Goal: Information Seeking & Learning: Learn about a topic

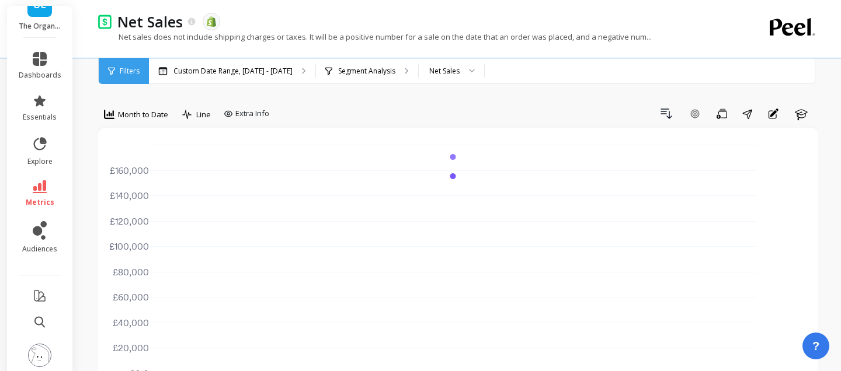
click at [282, 53] on div "Net sales does not include shipping charges or taxes. It will be a positive num…" at bounding box center [410, 43] width 624 height 22
click at [282, 61] on div "Custom Date Range, [DATE] - [DATE]" at bounding box center [232, 71] width 166 height 26
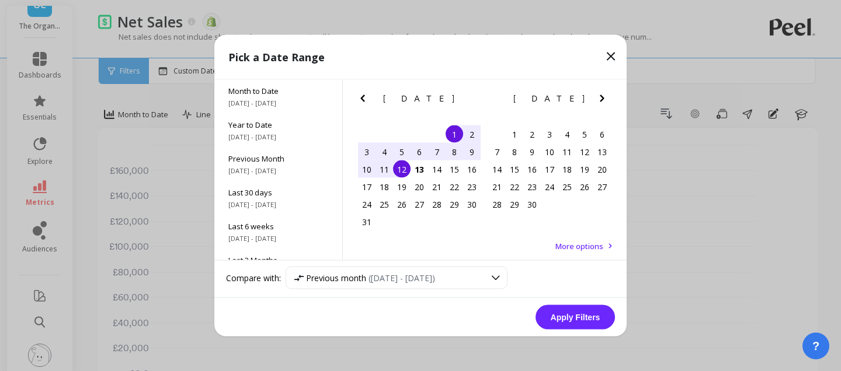
click at [453, 137] on div "1" at bounding box center [455, 135] width 18 height 18
click at [401, 171] on div "12" at bounding box center [402, 170] width 18 height 18
click at [577, 323] on button "Apply Filters" at bounding box center [575, 317] width 79 height 25
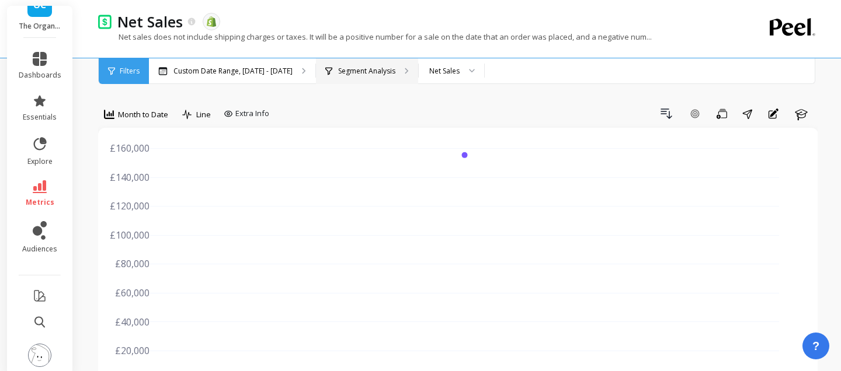
click at [377, 77] on div "Segment Analysis" at bounding box center [367, 71] width 102 height 26
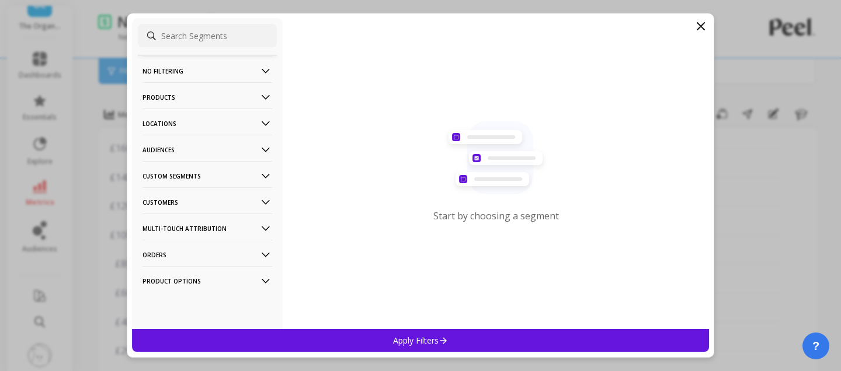
click at [266, 202] on icon at bounding box center [265, 202] width 13 height 13
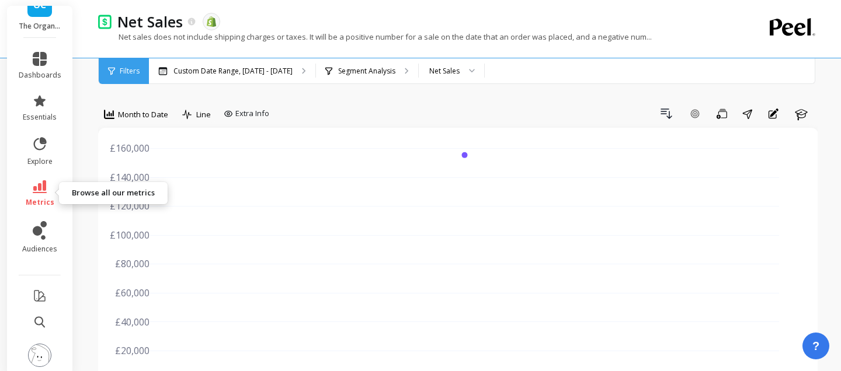
click at [45, 192] on icon at bounding box center [40, 186] width 14 height 13
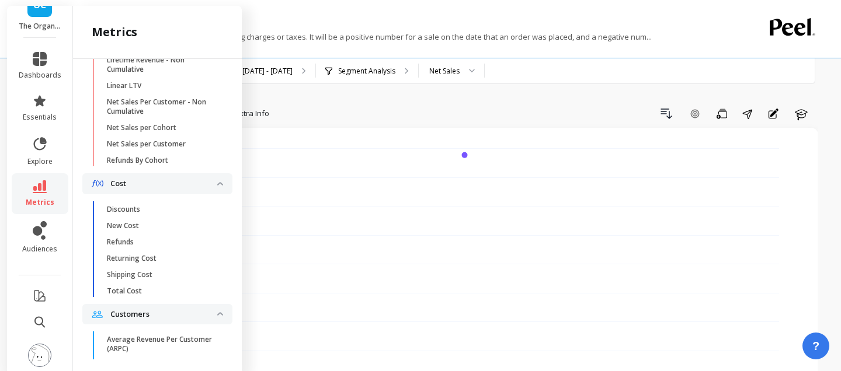
scroll to position [356, 0]
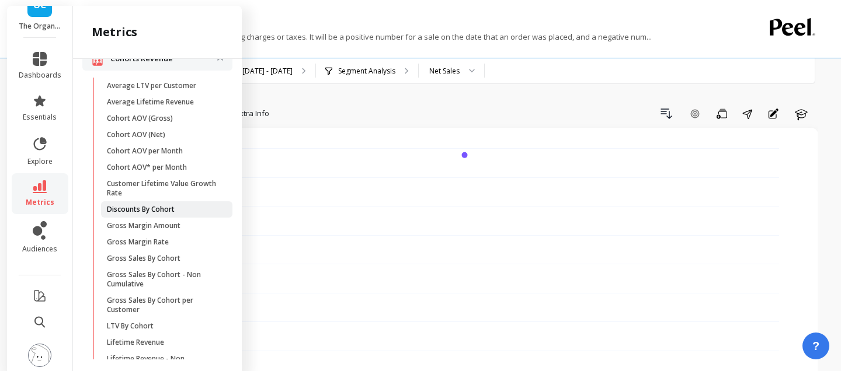
click at [136, 205] on p "Discounts By Cohort" at bounding box center [141, 209] width 68 height 9
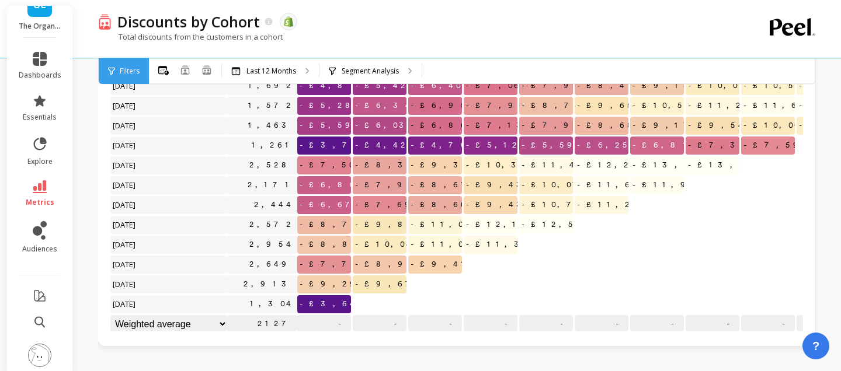
scroll to position [58, 0]
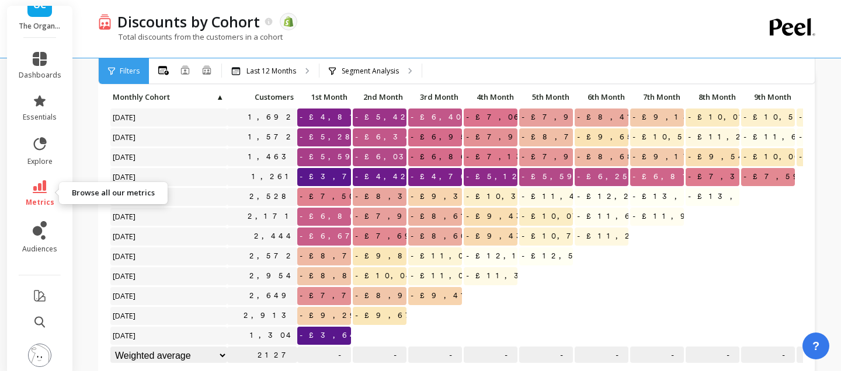
click at [54, 195] on link "metrics" at bounding box center [40, 193] width 43 height 27
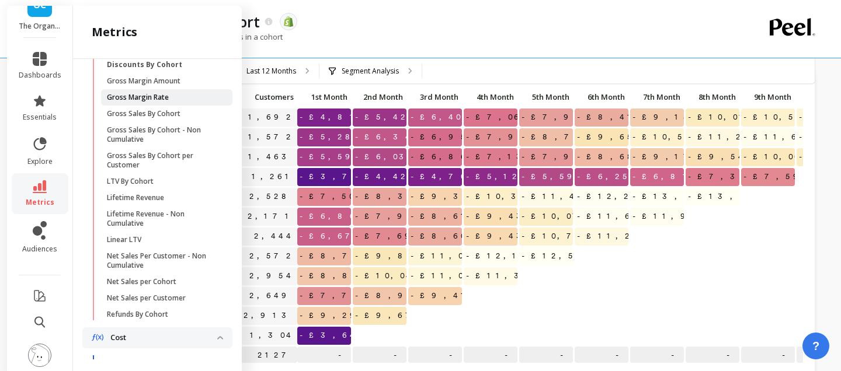
scroll to position [501, 0]
click at [442, 42] on div "Total discounts from the customers in a cohort" at bounding box center [410, 43] width 624 height 22
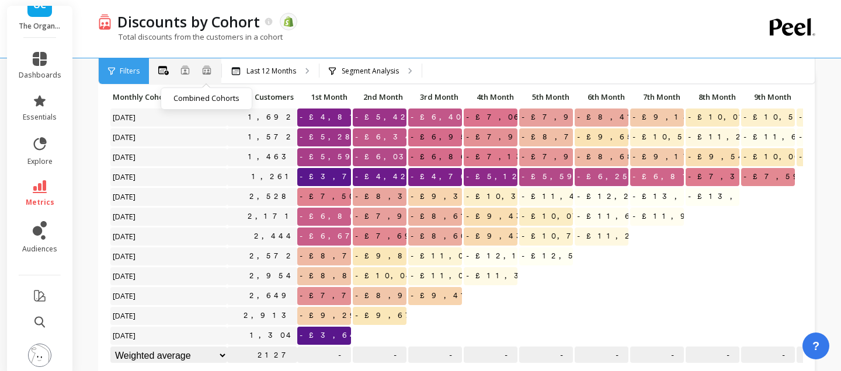
click at [210, 74] on icon at bounding box center [207, 69] width 8 height 9
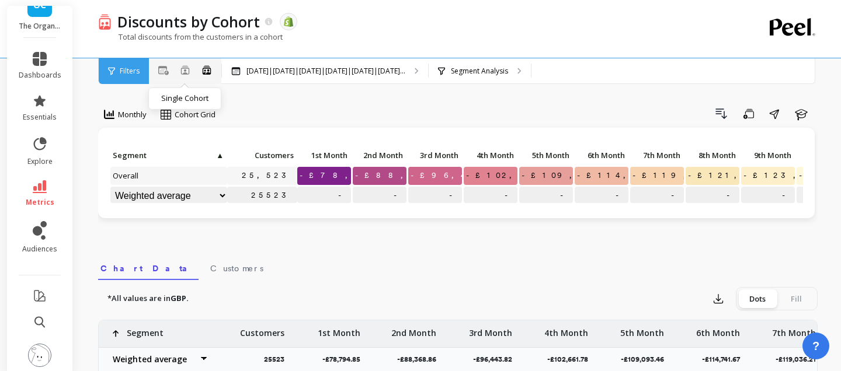
click at [184, 71] on icon at bounding box center [184, 69] width 9 height 9
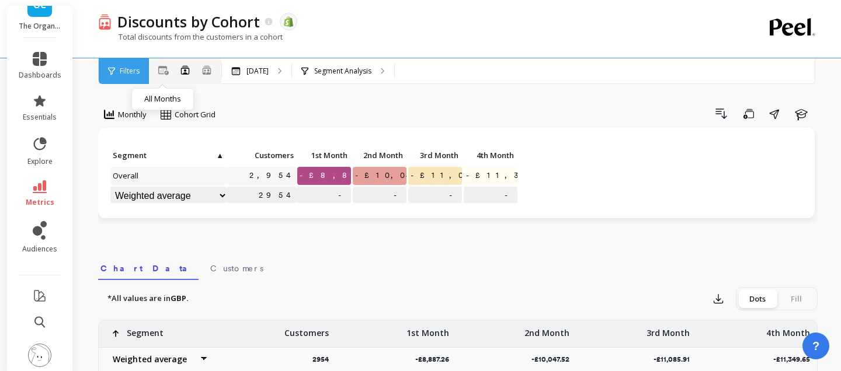
click at [162, 72] on icon at bounding box center [163, 70] width 11 height 9
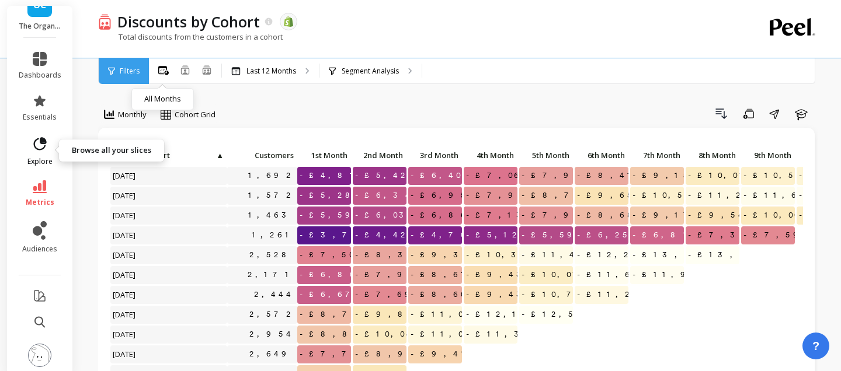
click at [49, 151] on link "explore" at bounding box center [40, 151] width 43 height 30
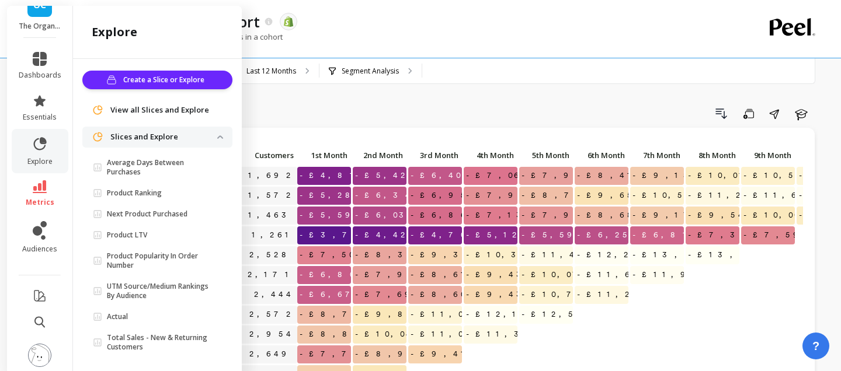
click at [44, 204] on span "metrics" at bounding box center [40, 202] width 29 height 9
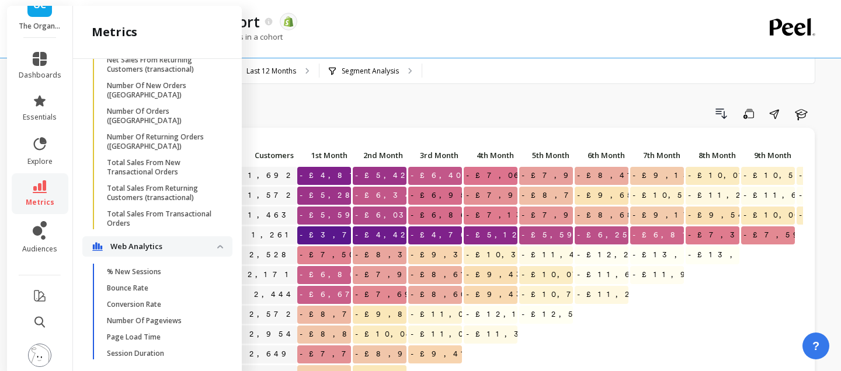
scroll to position [3157, 0]
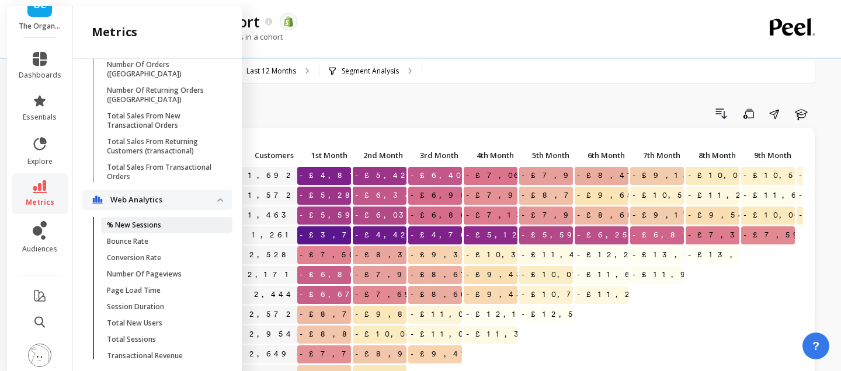
click at [154, 217] on link "% New Sessions" at bounding box center [166, 225] width 131 height 16
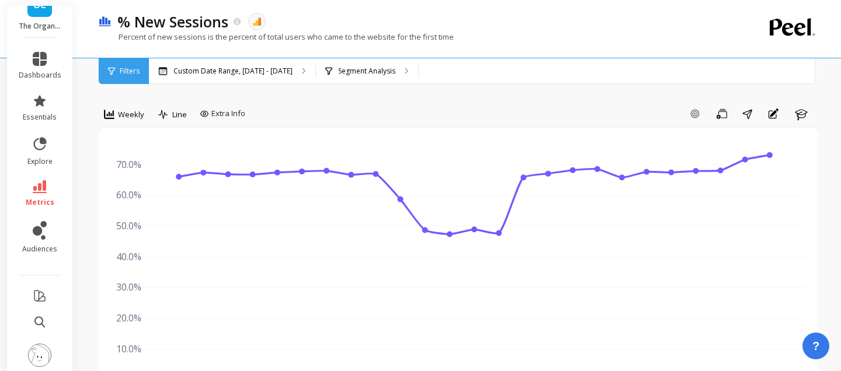
click at [142, 37] on p "Percent of new sessions is the percent of total users who came to the website f…" at bounding box center [276, 37] width 356 height 11
click at [41, 196] on link "metrics" at bounding box center [40, 193] width 43 height 27
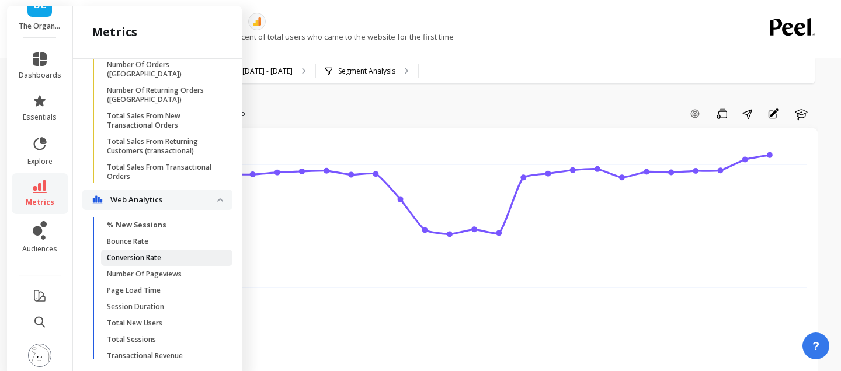
scroll to position [7, 0]
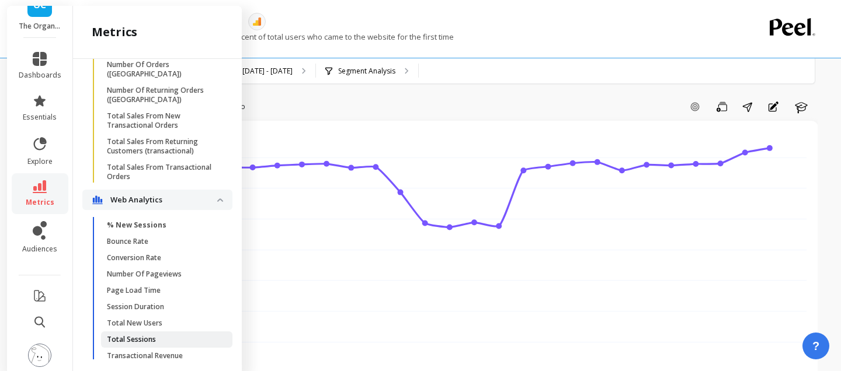
click at [159, 335] on span "Total Sessions" at bounding box center [163, 339] width 112 height 9
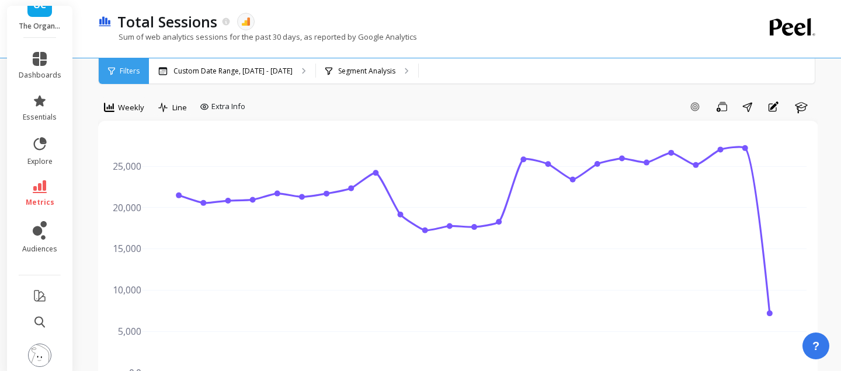
click at [133, 110] on span "Weekly" at bounding box center [131, 107] width 26 height 11
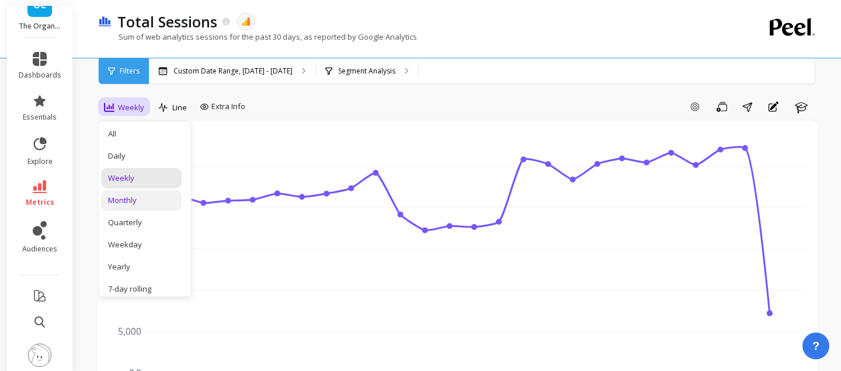
click at [154, 195] on div "Monthly" at bounding box center [141, 200] width 81 height 20
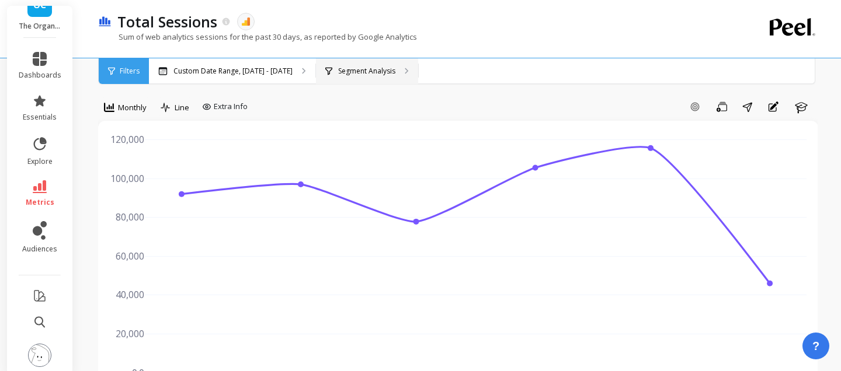
click at [386, 67] on p "Segment Analysis" at bounding box center [366, 71] width 57 height 9
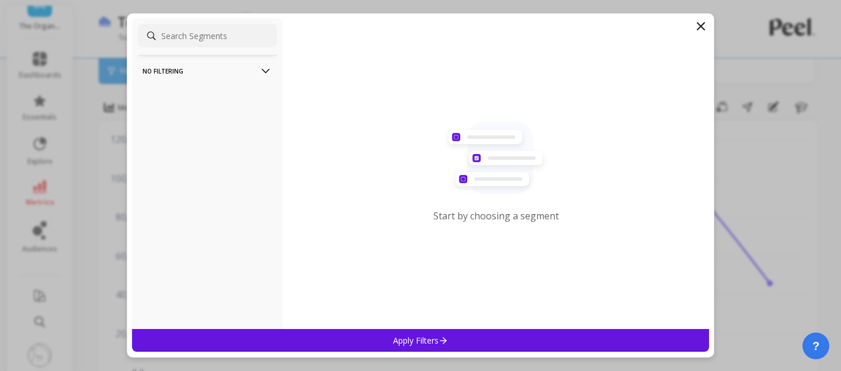
click at [258, 71] on p "No filtering" at bounding box center [208, 71] width 130 height 30
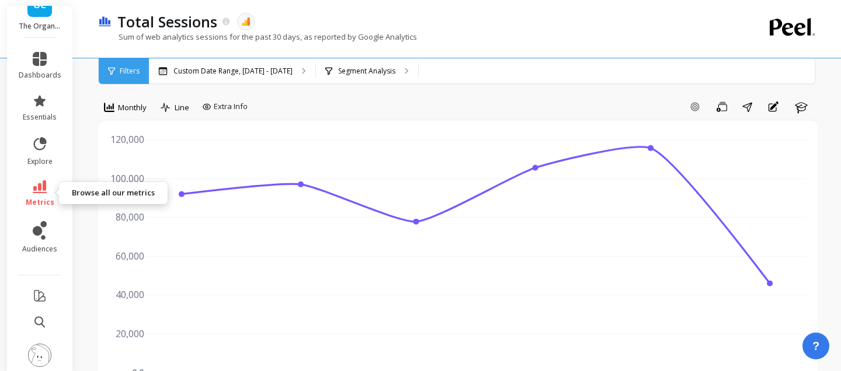
click at [29, 190] on link "metrics" at bounding box center [40, 193] width 43 height 27
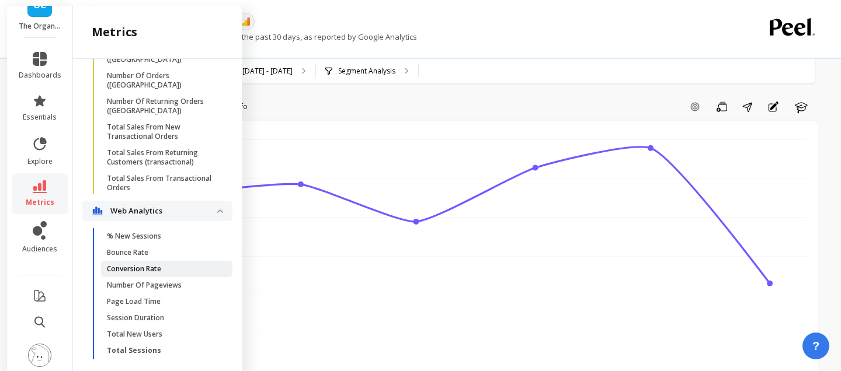
scroll to position [3157, 0]
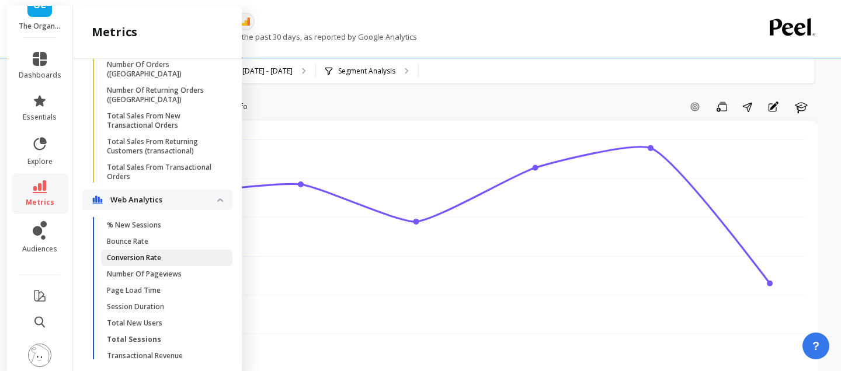
click at [164, 254] on span "Conversion Rate" at bounding box center [163, 258] width 112 height 9
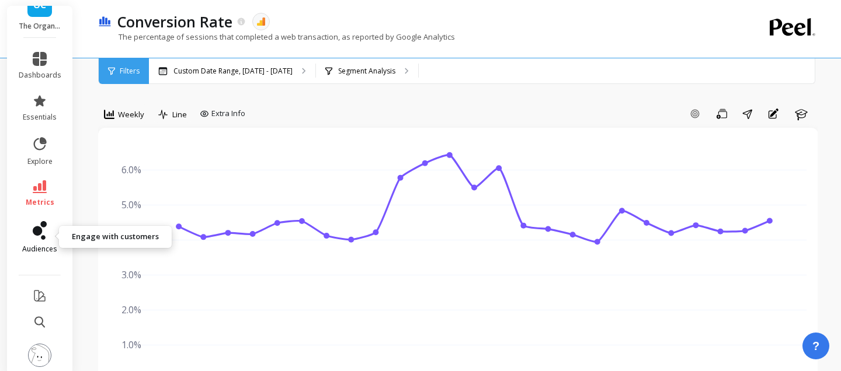
click at [48, 231] on link "audiences" at bounding box center [40, 237] width 43 height 33
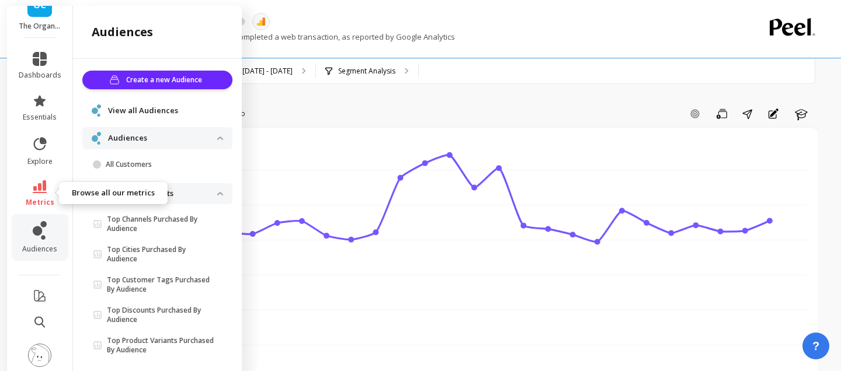
click at [46, 200] on span "metrics" at bounding box center [40, 202] width 29 height 9
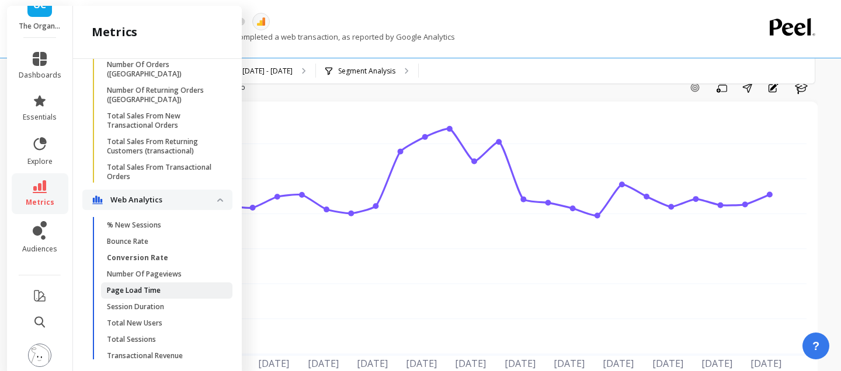
scroll to position [30, 0]
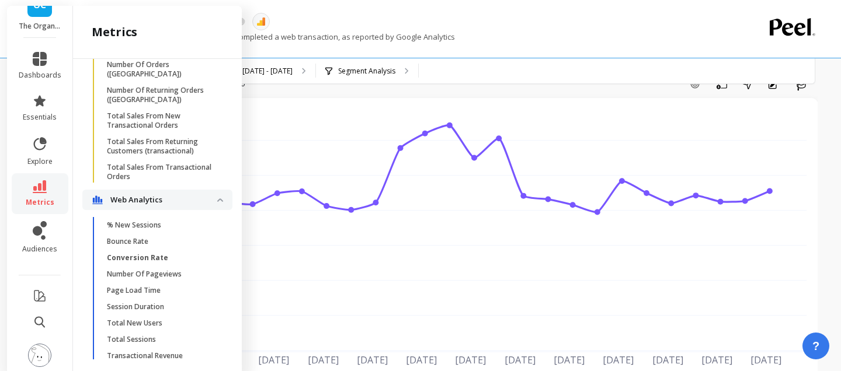
click at [192, 368] on span "Transactions" at bounding box center [163, 372] width 112 height 9
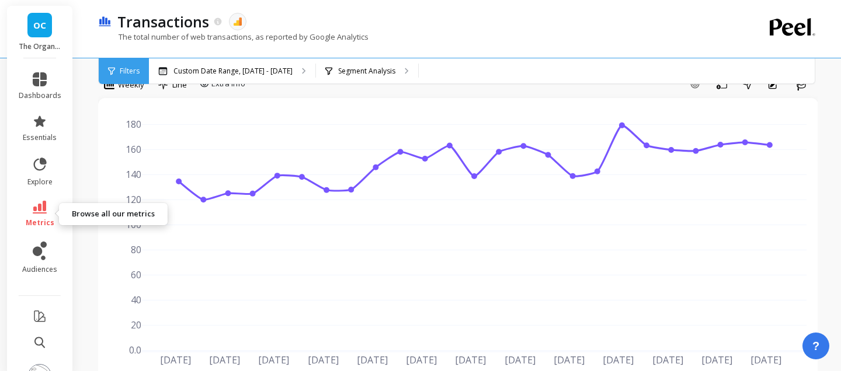
click at [49, 212] on link "metrics" at bounding box center [40, 214] width 43 height 27
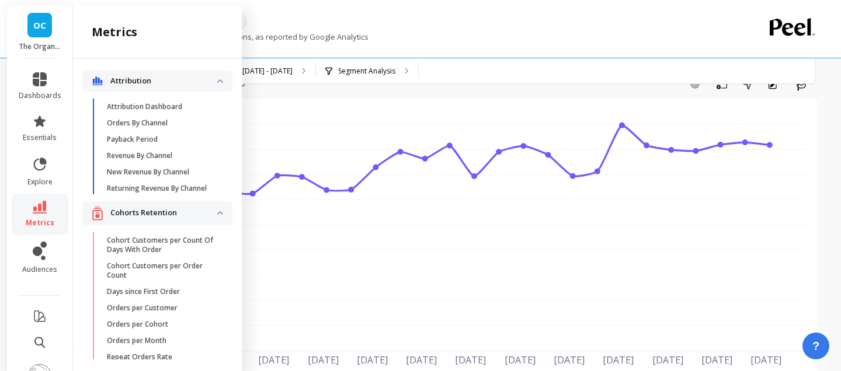
scroll to position [3091, 0]
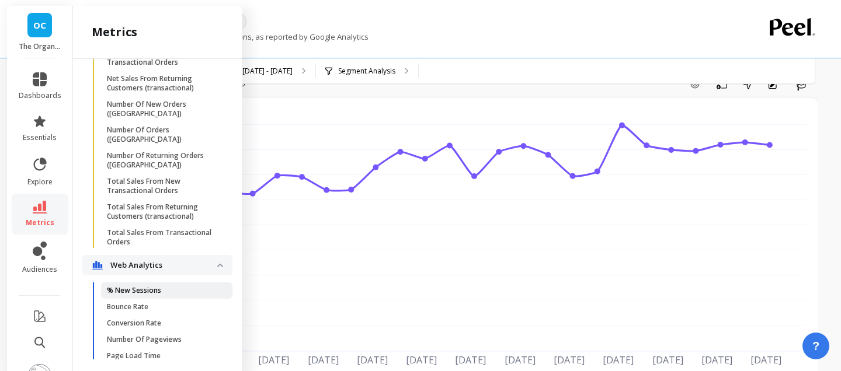
click at [185, 286] on span "% New Sessions" at bounding box center [163, 290] width 112 height 9
